Goal: Find specific page/section: Find specific page/section

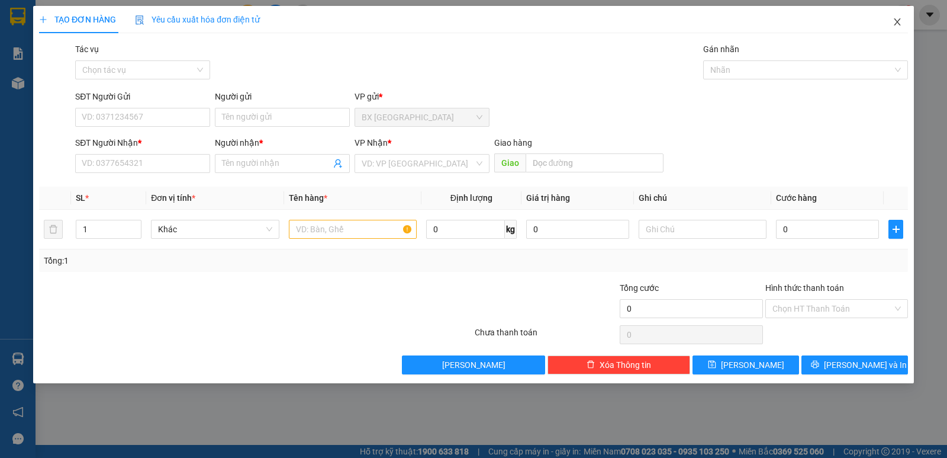
click at [900, 24] on icon "close" at bounding box center [897, 21] width 9 height 9
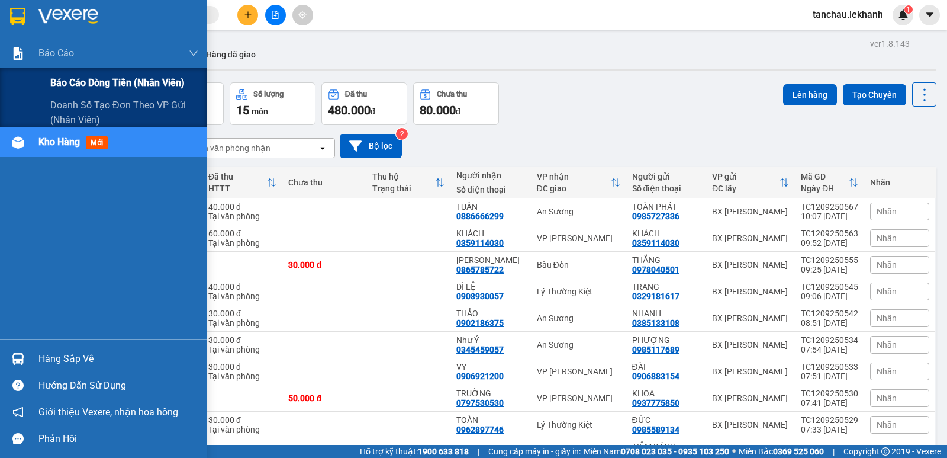
click at [80, 90] on span "Báo cáo dòng tiền (nhân viên)" at bounding box center [117, 82] width 134 height 15
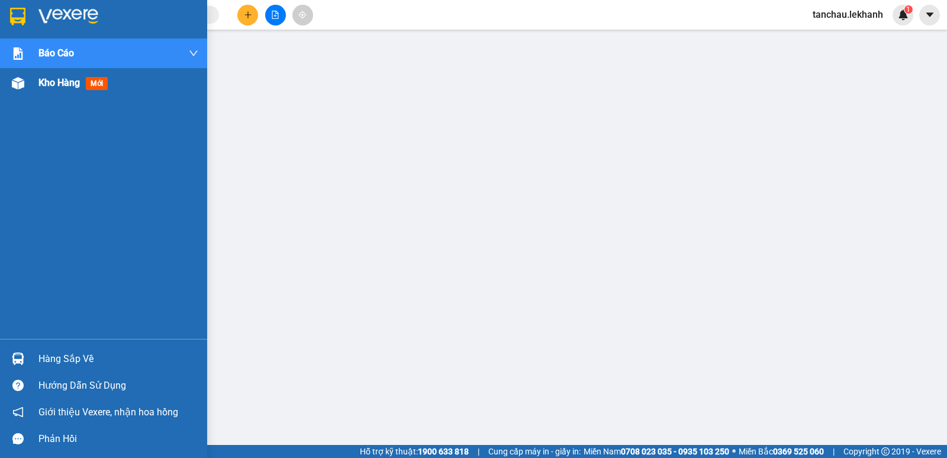
click at [83, 81] on div "Kho hàng mới" at bounding box center [75, 82] width 74 height 15
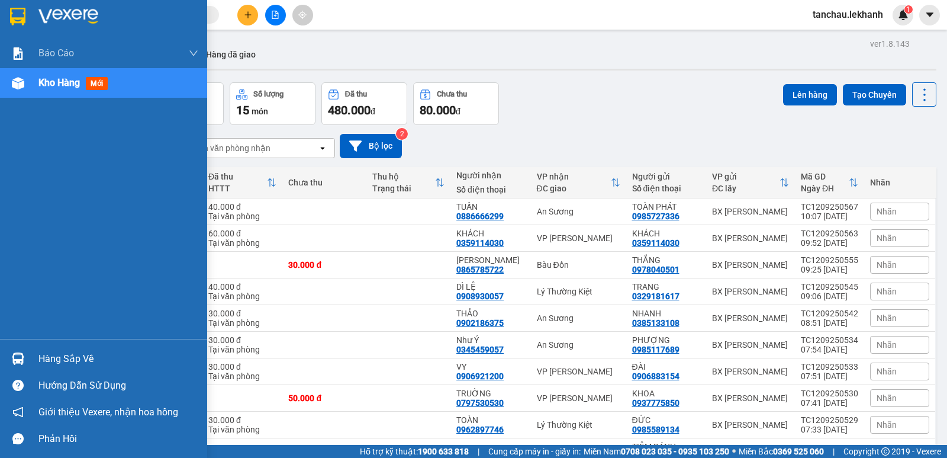
click at [0, 148] on div "Báo cáo Báo cáo dòng tiền (nhân viên) Doanh số tạo đơn theo VP gửi (nhân viên) …" at bounding box center [103, 188] width 207 height 300
